Goal: Navigation & Orientation: Find specific page/section

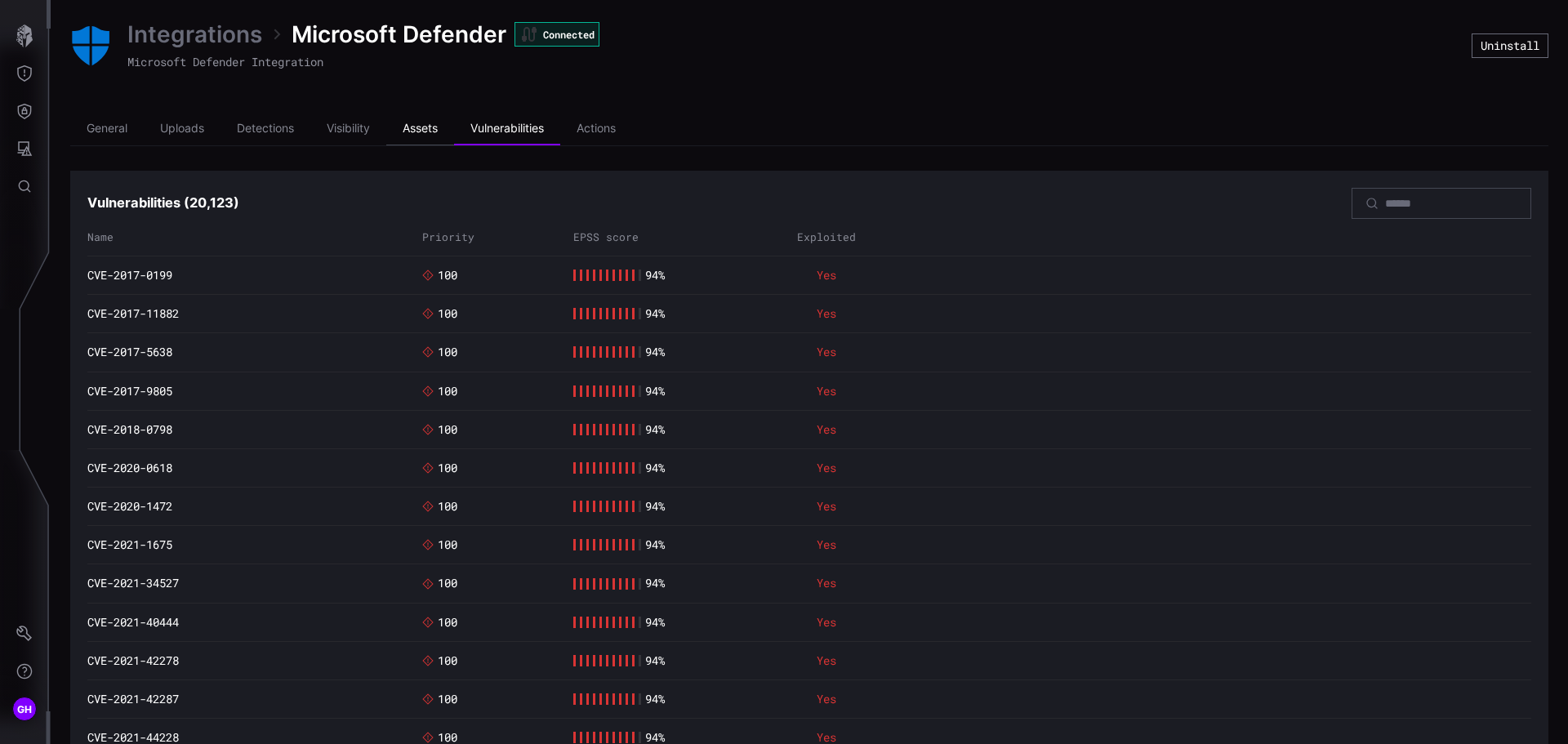
click at [409, 129] on li "Assets" at bounding box center [420, 129] width 68 height 33
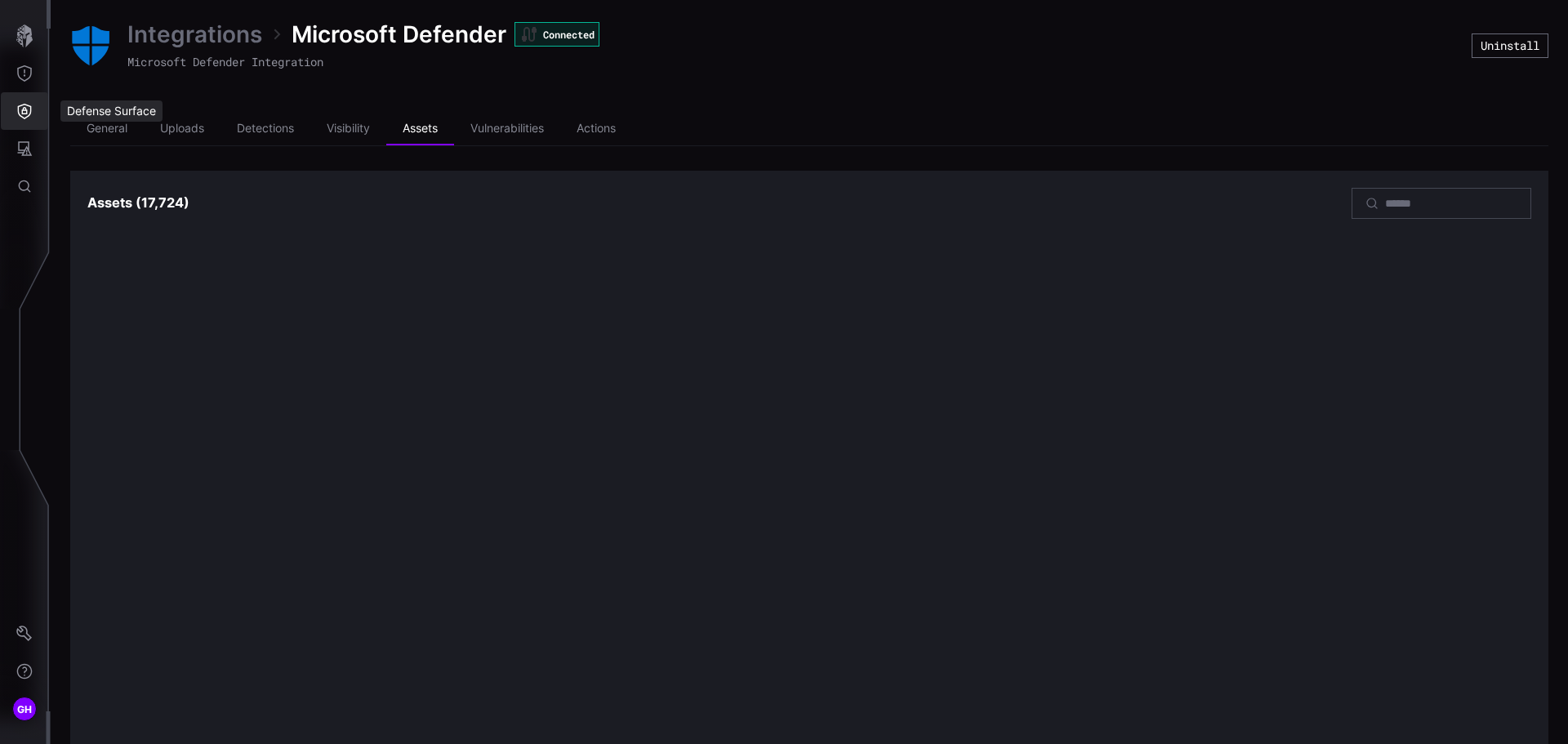
click at [30, 110] on icon "Defense Surface" at bounding box center [25, 111] width 17 height 17
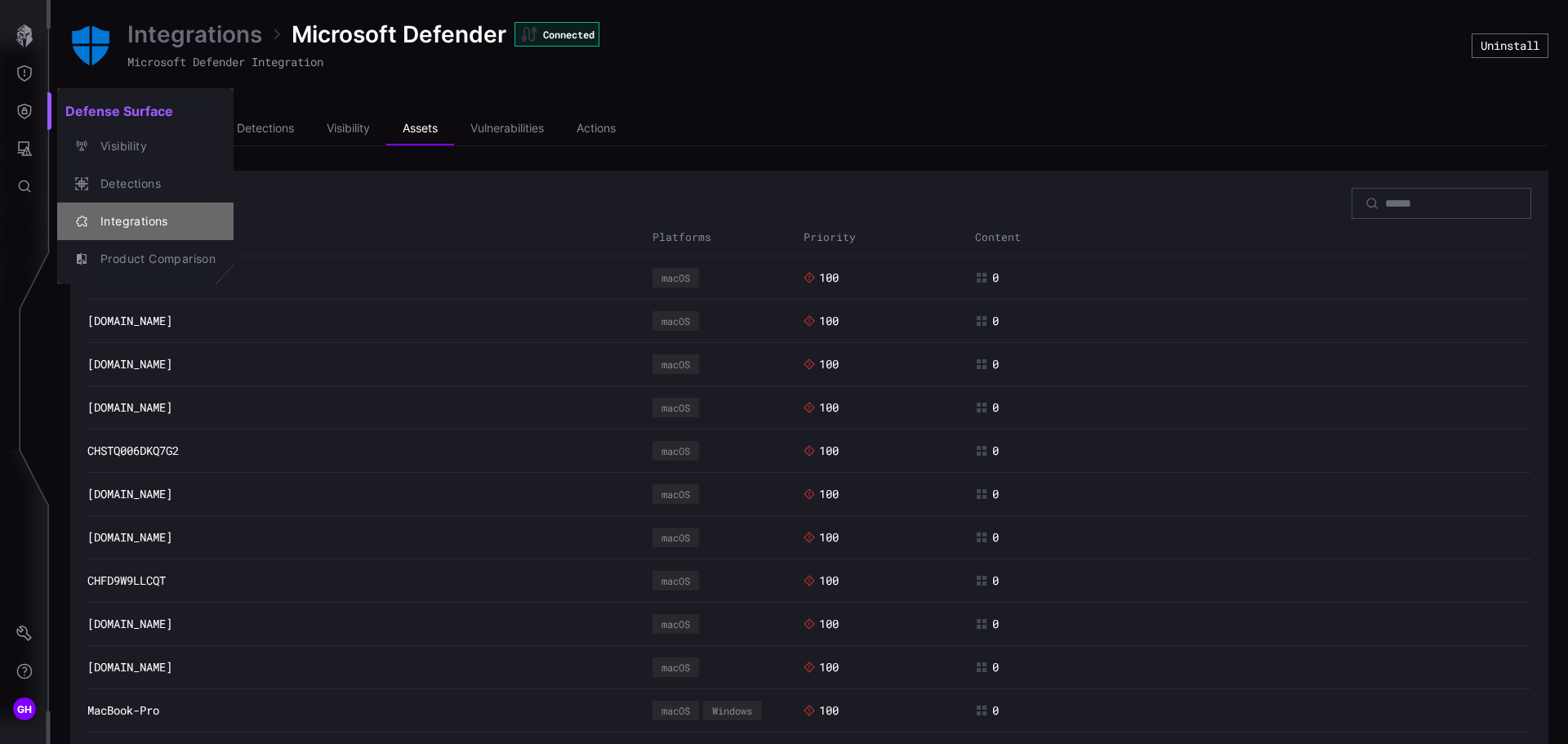
click at [112, 219] on div "Integrations" at bounding box center [154, 222] width 123 height 20
